Goal: Information Seeking & Learning: Learn about a topic

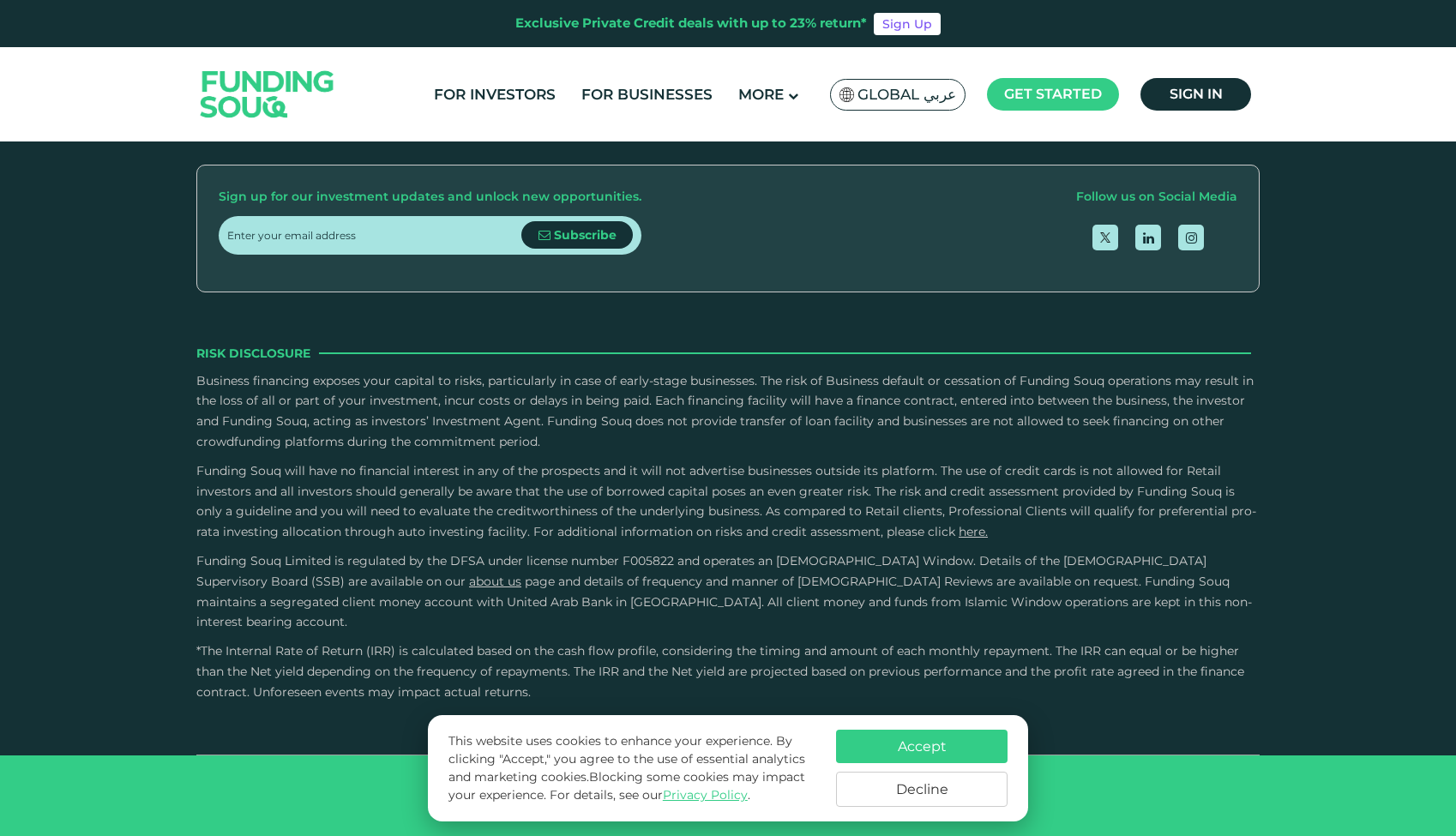
scroll to position [2905, 0]
type tc-range-slider "5"
drag, startPoint x: 778, startPoint y: 437, endPoint x: 820, endPoint y: 440, distance: 42.1
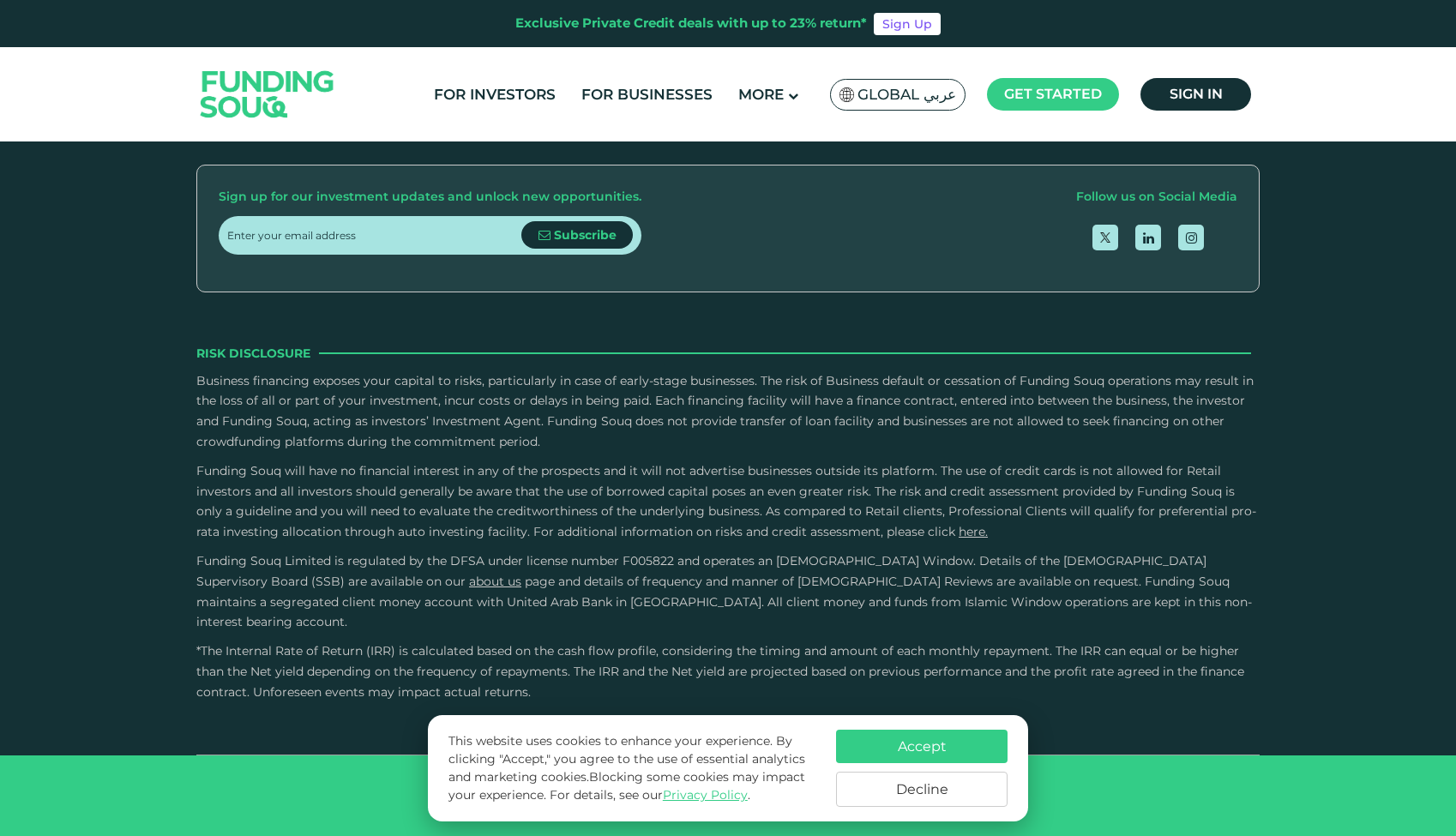
radio input "true"
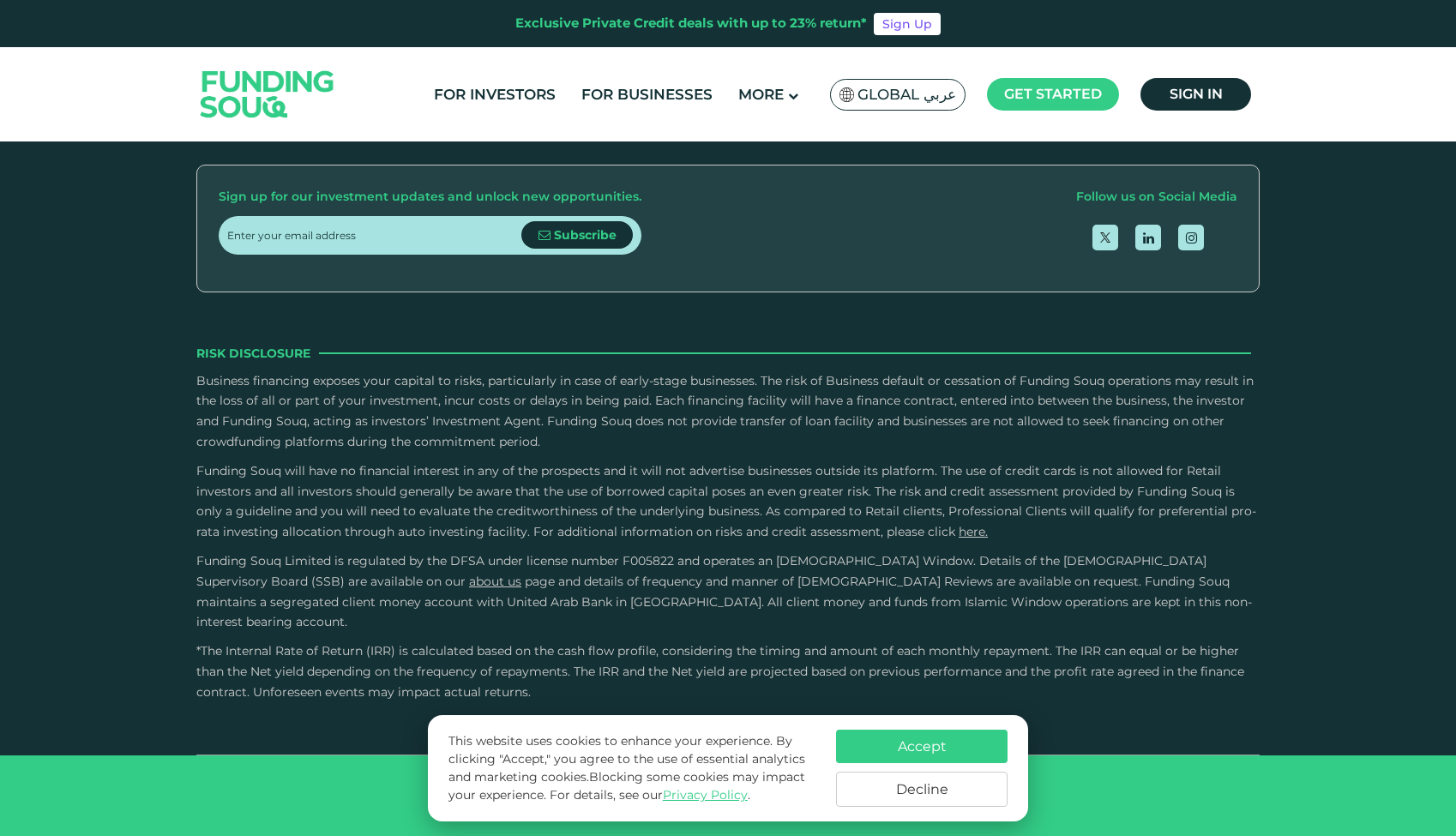
scroll to position [4443, 0]
